Goal: Transaction & Acquisition: Purchase product/service

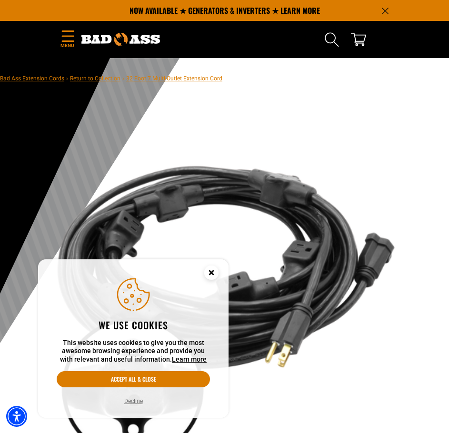
click at [136, 401] on button "Decline" at bounding box center [133, 401] width 24 height 10
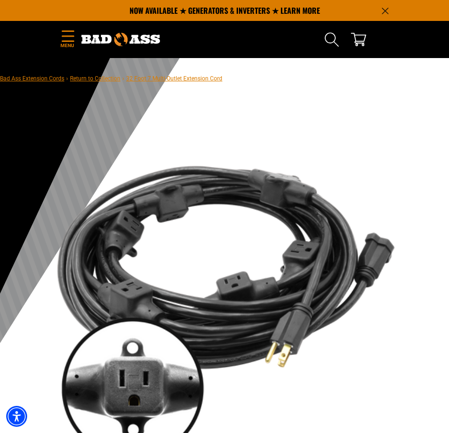
click at [136, 401] on button "Decline" at bounding box center [133, 401] width 24 height 10
click at [62, 38] on icon "Menu" at bounding box center [67, 35] width 15 height 11
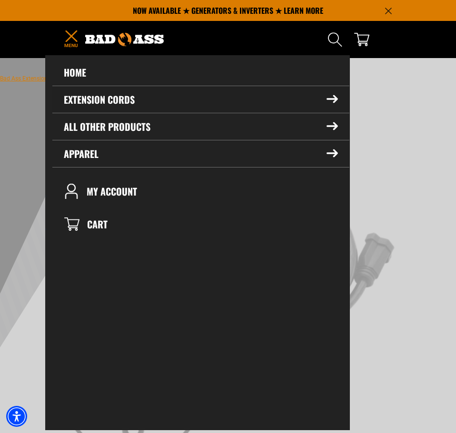
click at [94, 107] on summary "Extension Cords" at bounding box center [200, 99] width 297 height 27
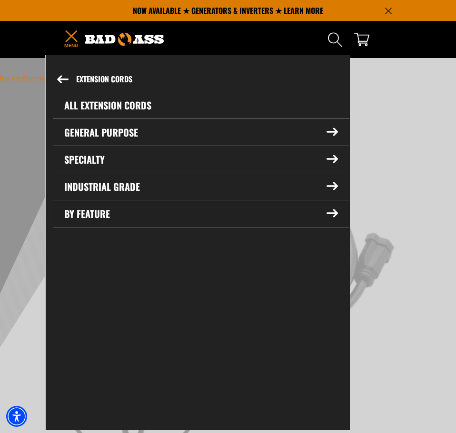
click at [101, 214] on summary "By Feature" at bounding box center [201, 213] width 296 height 27
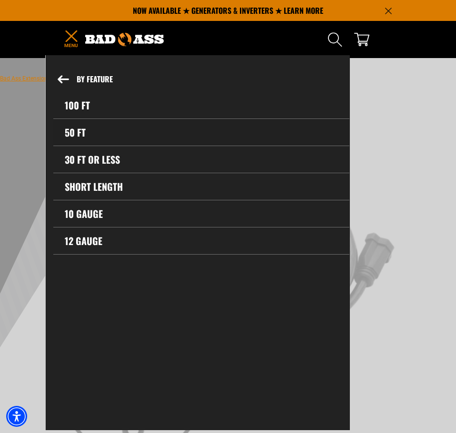
click at [69, 130] on link "50 ft" at bounding box center [201, 132] width 296 height 27
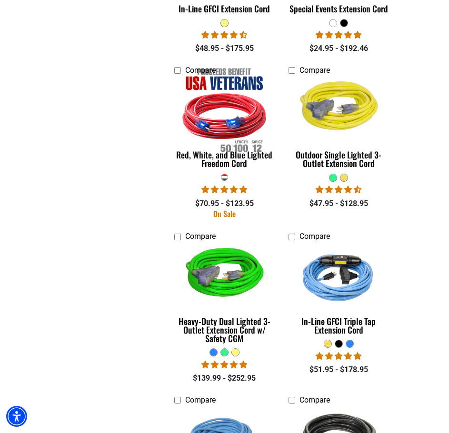
scroll to position [1105, 0]
